Goal: Information Seeking & Learning: Learn about a topic

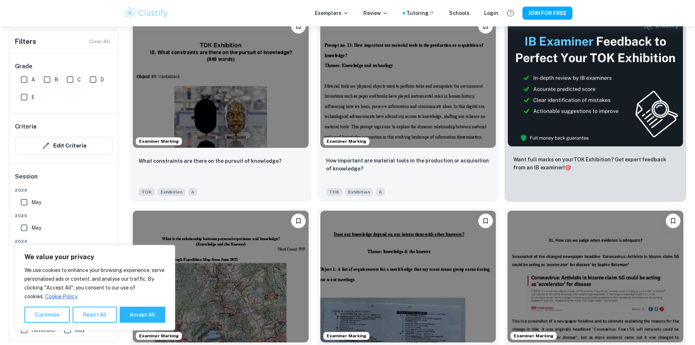
scroll to position [255, 0]
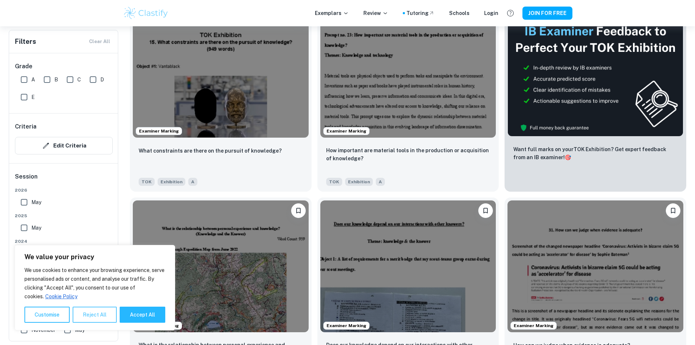
click at [89, 317] on button "Reject All" at bounding box center [95, 315] width 44 height 16
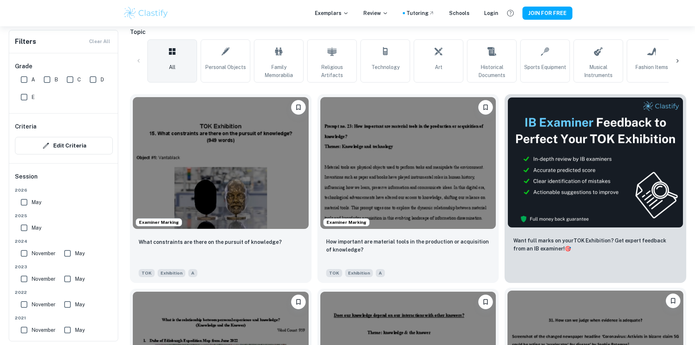
scroll to position [146, 0]
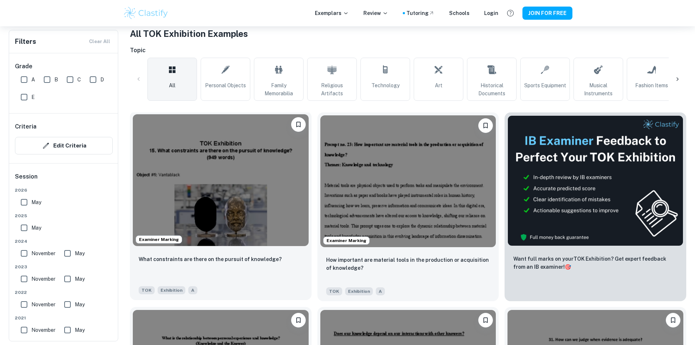
click at [211, 174] on img at bounding box center [221, 180] width 176 height 132
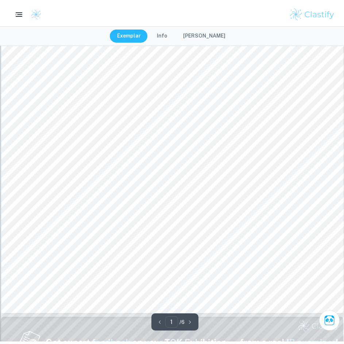
scroll to position [146, 0]
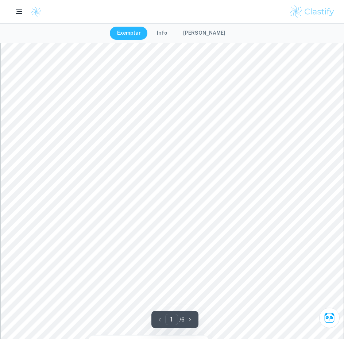
click at [185, 243] on div at bounding box center [174, 244] width 261 height 12
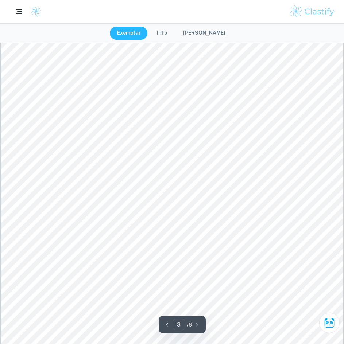
scroll to position [994, 0]
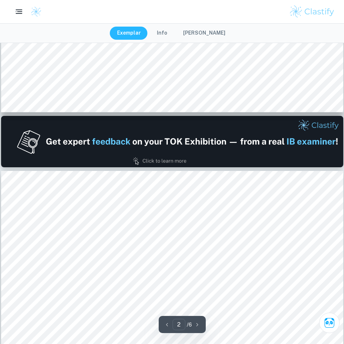
type input "1"
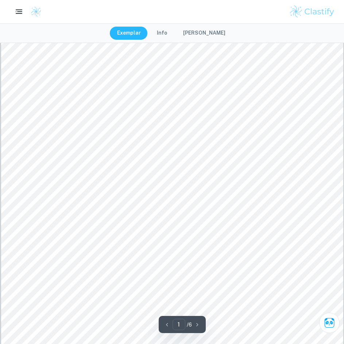
scroll to position [86, 0]
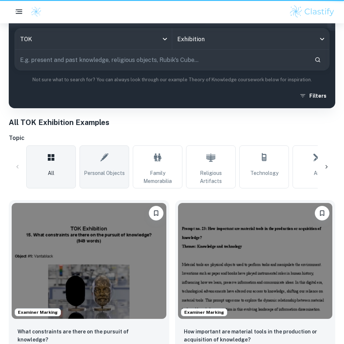
scroll to position [146, 0]
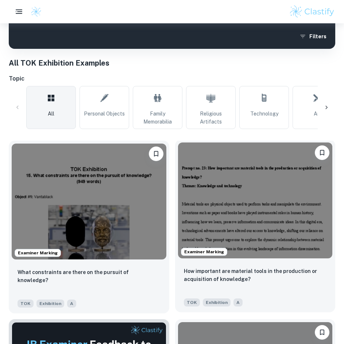
click at [240, 184] on img at bounding box center [255, 201] width 155 height 116
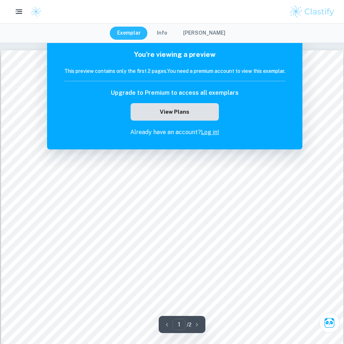
click at [185, 112] on button "View Plans" at bounding box center [175, 112] width 88 height 18
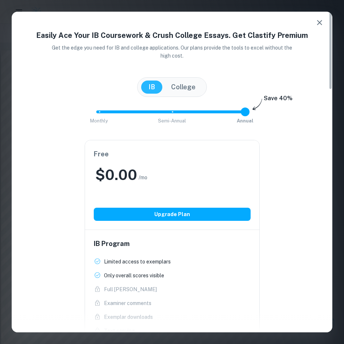
click at [322, 21] on icon "button" at bounding box center [319, 22] width 9 height 9
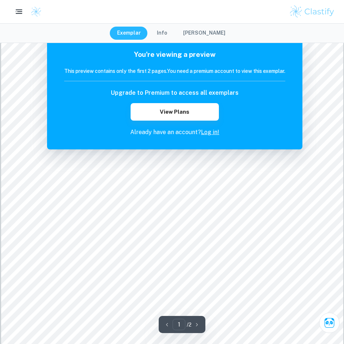
scroll to position [4, 0]
click at [170, 25] on div "Exemplar Info [PERSON_NAME]" at bounding box center [172, 33] width 344 height 20
click at [171, 34] on button "Info" at bounding box center [162, 33] width 25 height 13
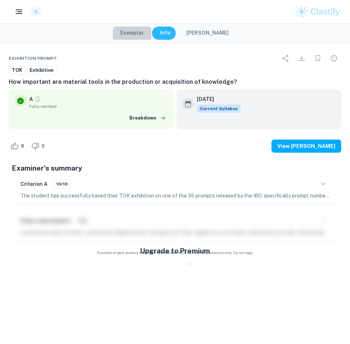
click at [146, 30] on button "Exemplar" at bounding box center [132, 33] width 38 height 13
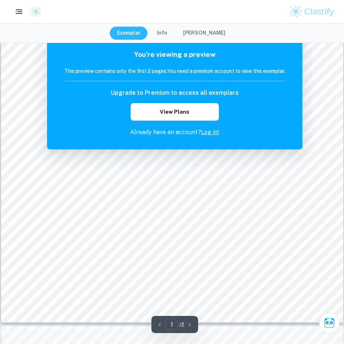
scroll to position [214, 0]
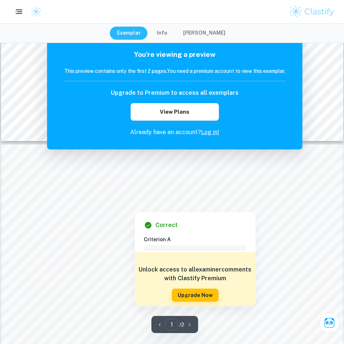
drag, startPoint x: 284, startPoint y: 193, endPoint x: 282, endPoint y: 200, distance: 7.2
click at [284, 193] on div at bounding box center [166, 195] width 249 height 16
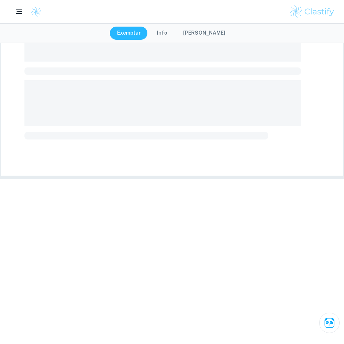
scroll to position [393, 0]
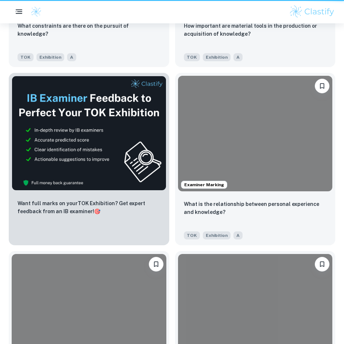
scroll to position [146, 0]
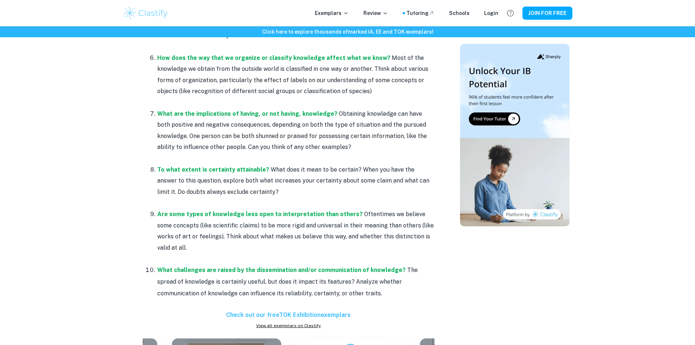
scroll to position [596, 0]
